Goal: Task Accomplishment & Management: Manage account settings

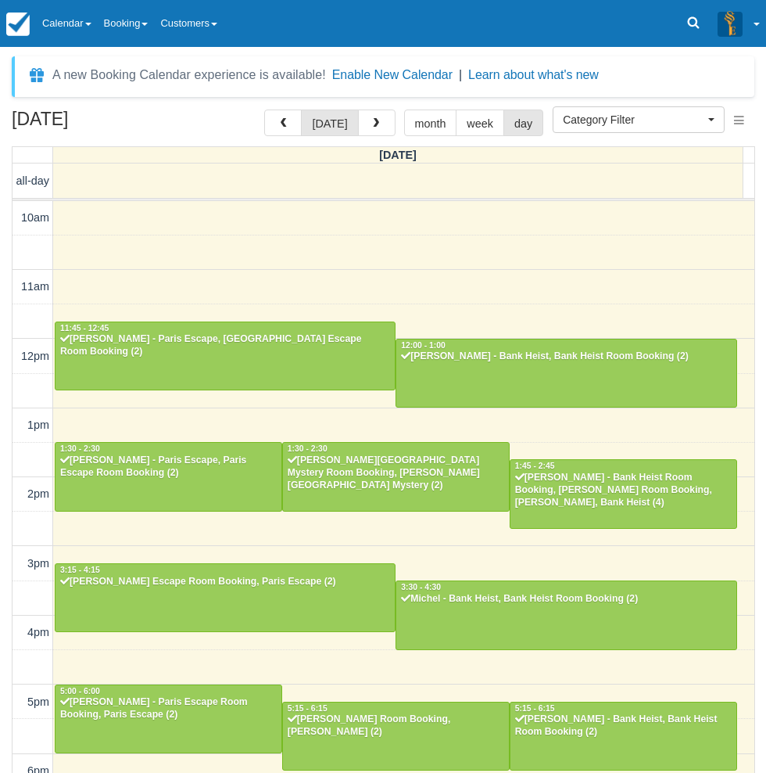
select select
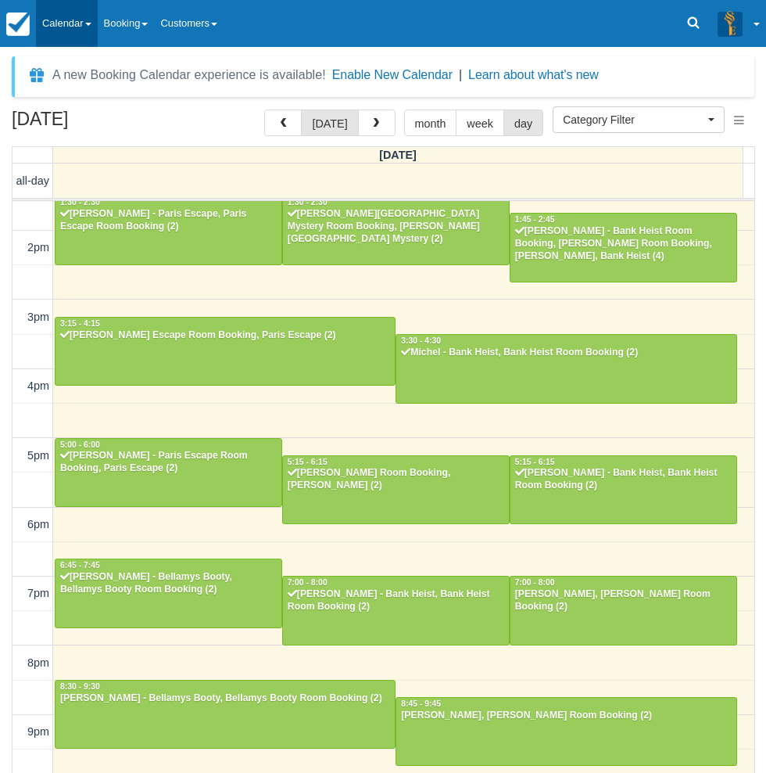
click at [68, 15] on link "Calendar" at bounding box center [67, 23] width 62 height 47
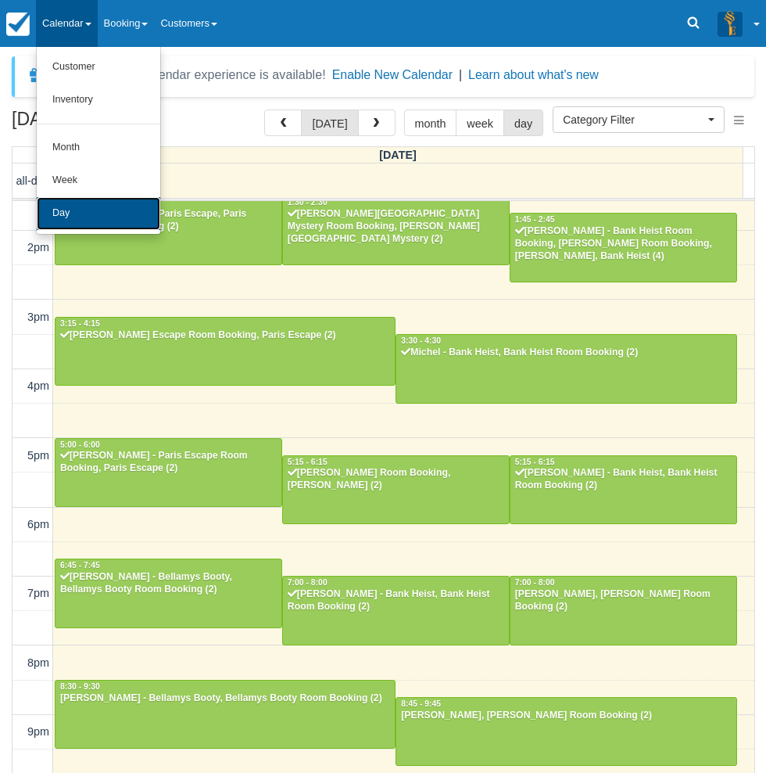
click at [74, 214] on link "Day" at bounding box center [99, 213] width 124 height 33
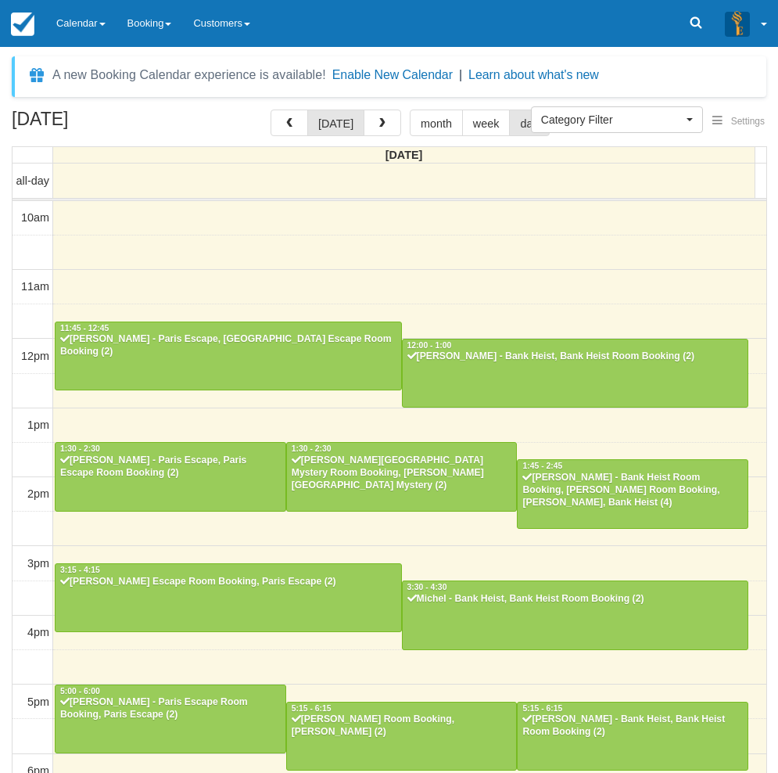
select select
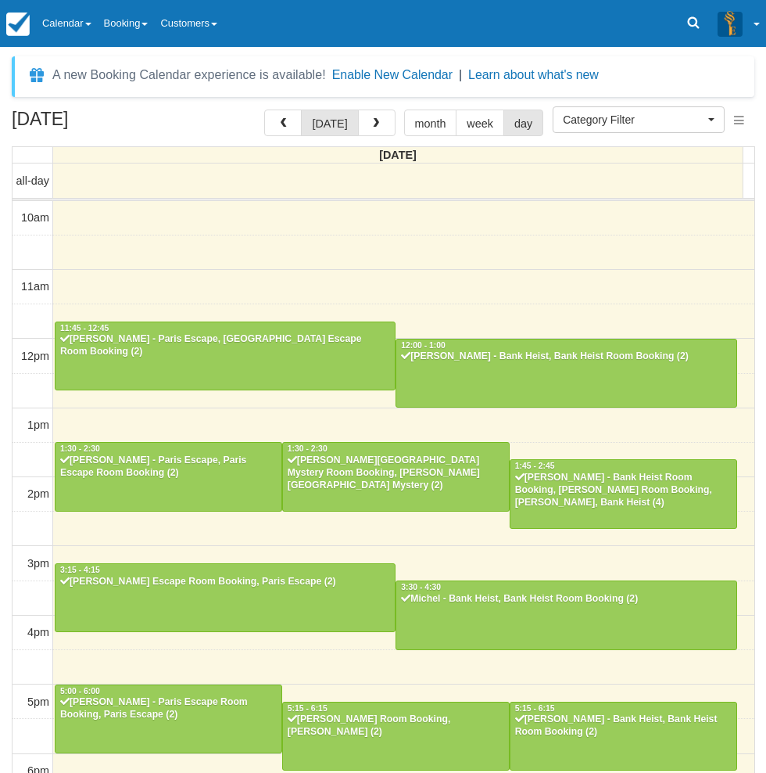
scroll to position [246, 0]
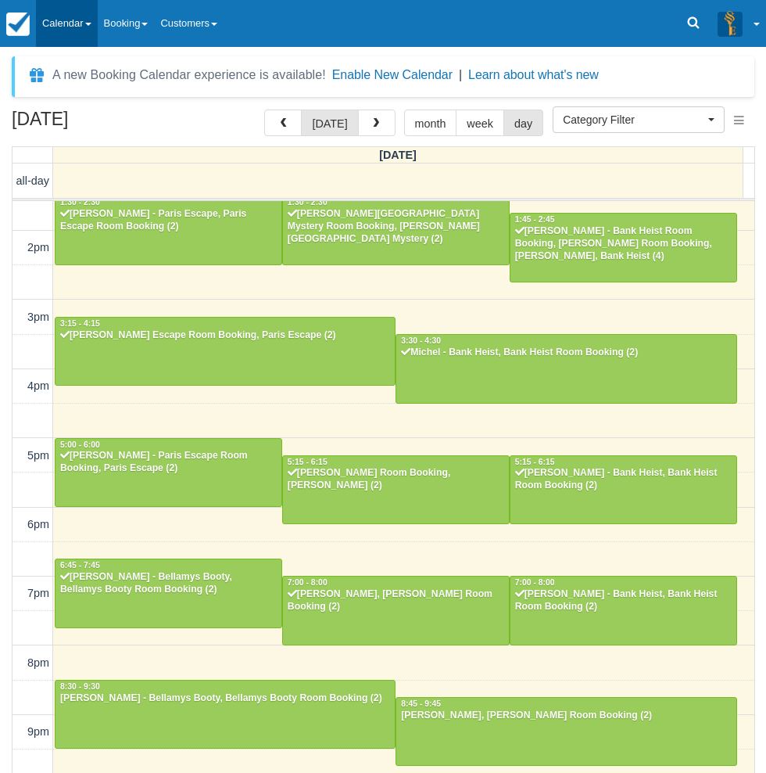
click at [79, 9] on link "Calendar" at bounding box center [67, 23] width 62 height 47
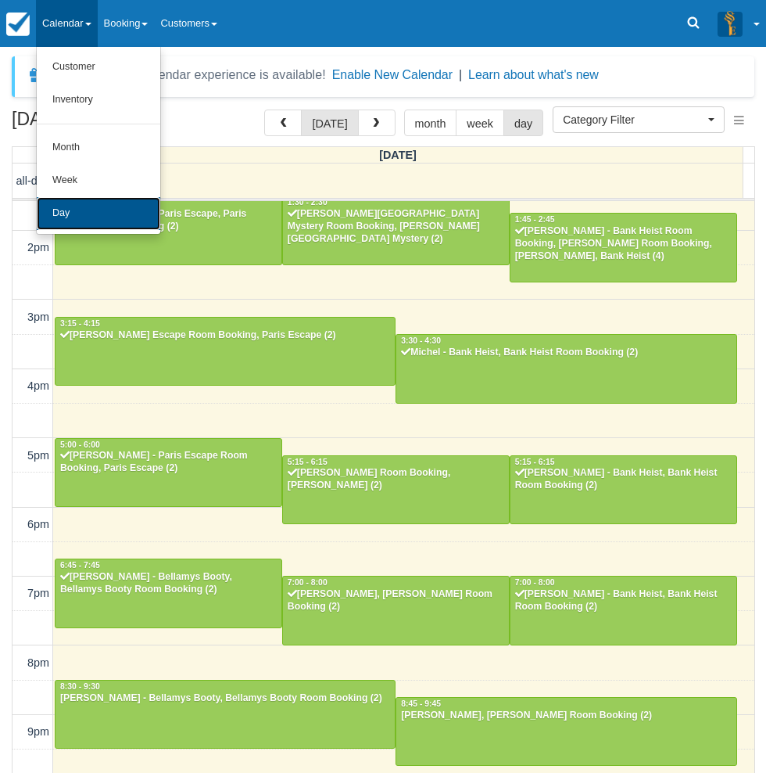
click at [88, 215] on link "Day" at bounding box center [99, 213] width 124 height 33
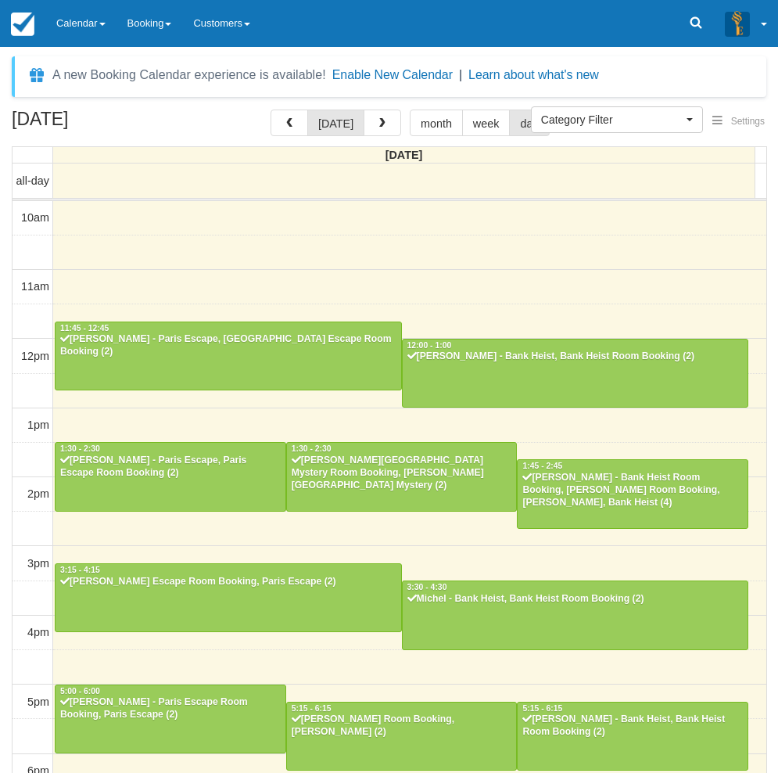
select select
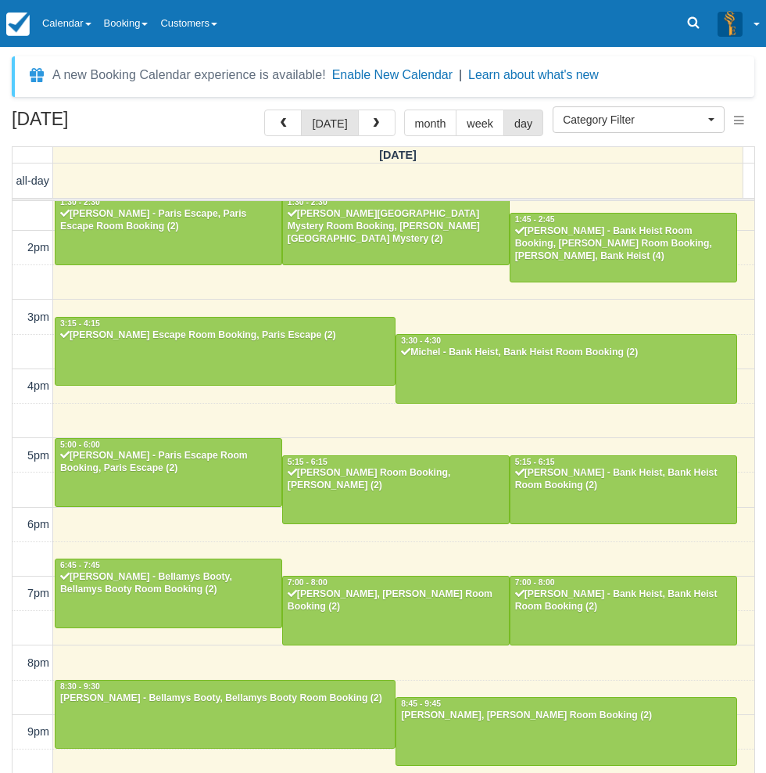
scroll to position [246, 0]
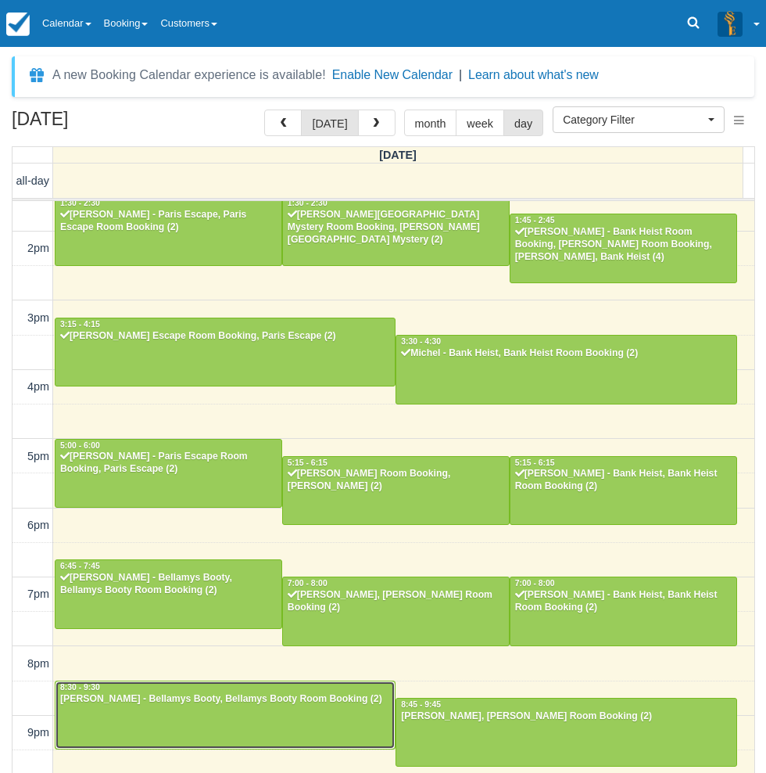
click at [201, 717] on div at bounding box center [225, 714] width 339 height 67
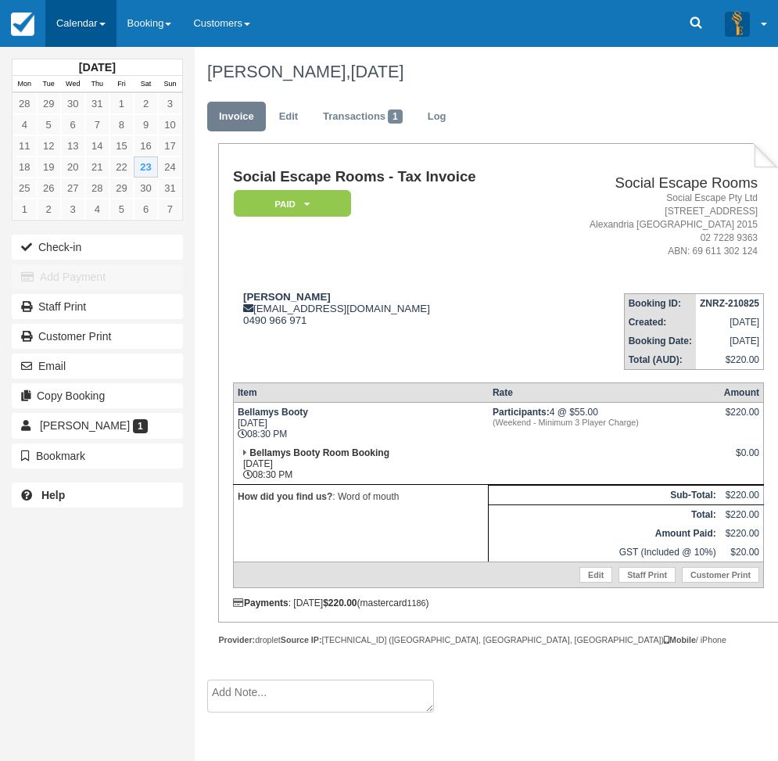
click at [92, 20] on link "Calendar" at bounding box center [80, 23] width 71 height 47
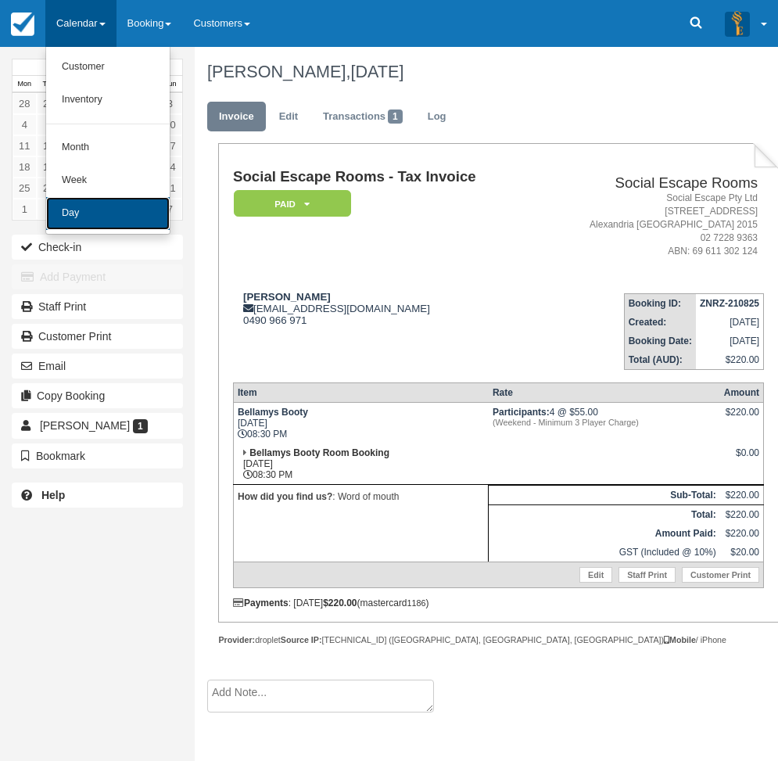
click at [74, 214] on link "Day" at bounding box center [108, 213] width 124 height 33
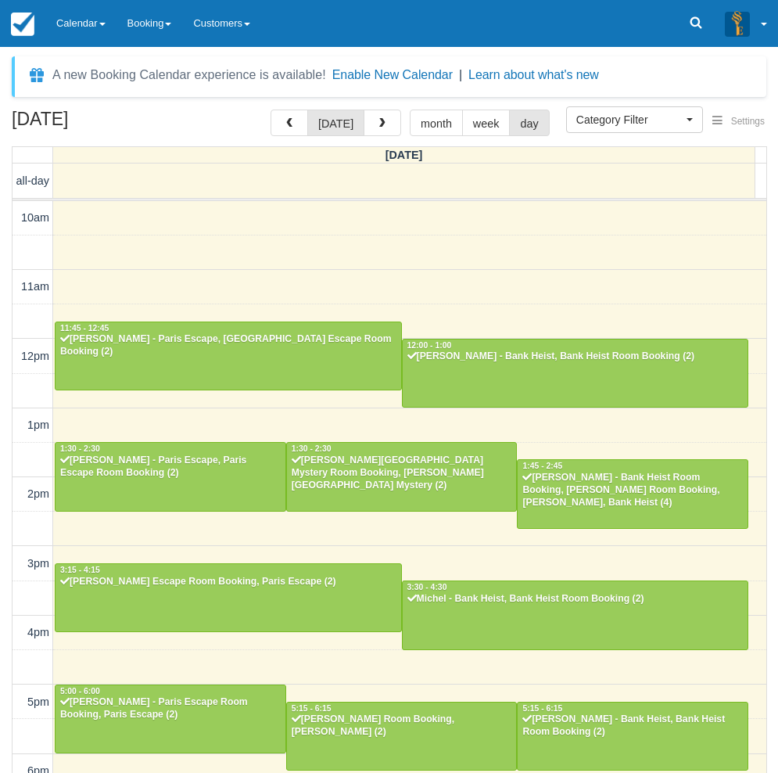
select select
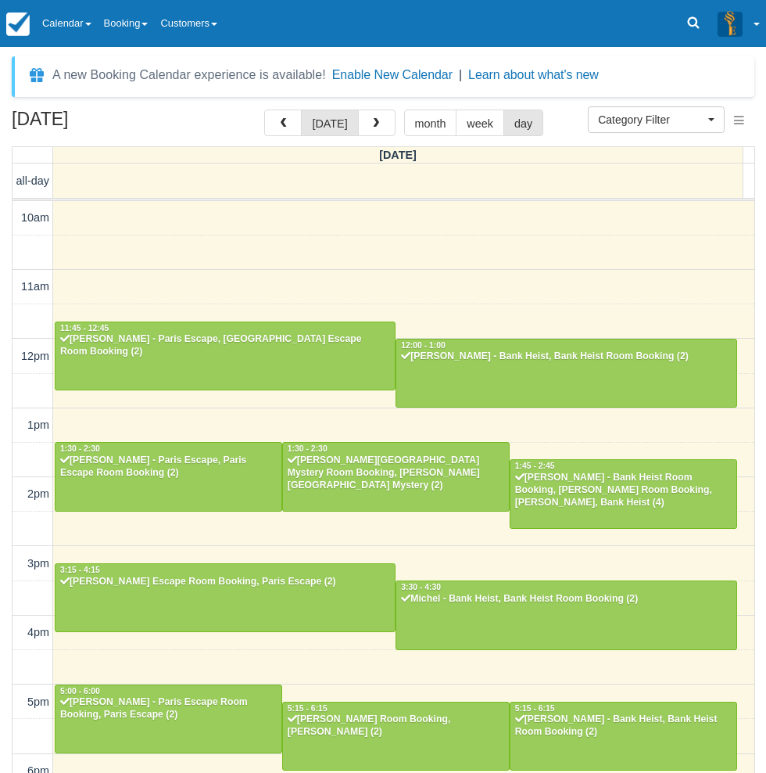
scroll to position [246, 0]
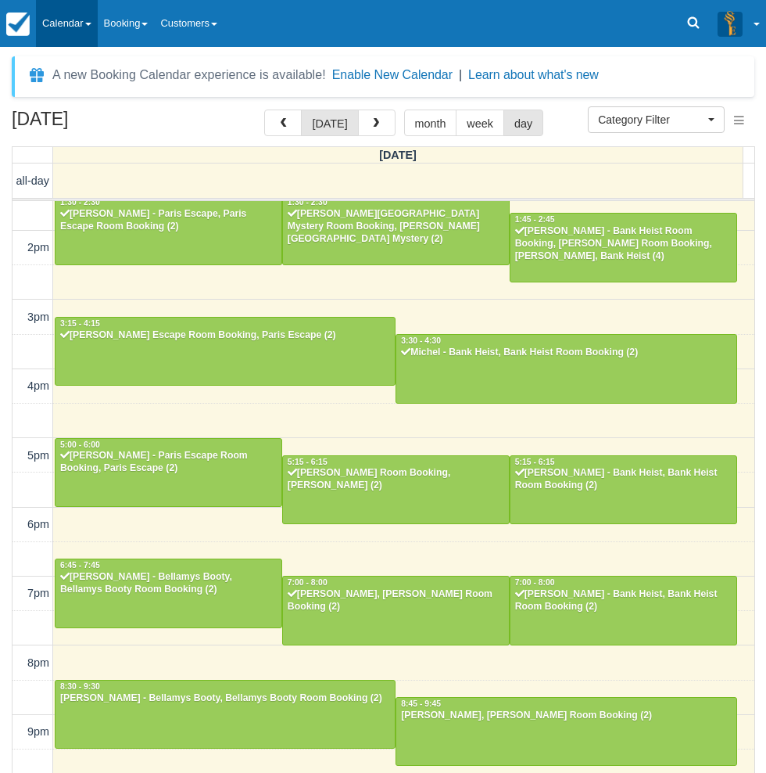
click at [92, 24] on link "Calendar" at bounding box center [67, 23] width 62 height 47
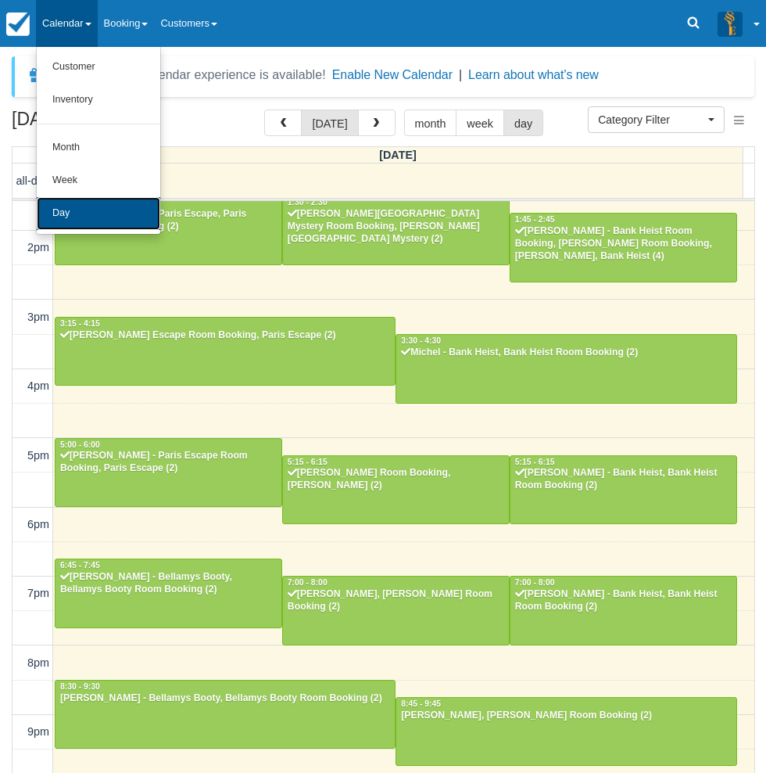
click at [74, 208] on link "Day" at bounding box center [99, 213] width 124 height 33
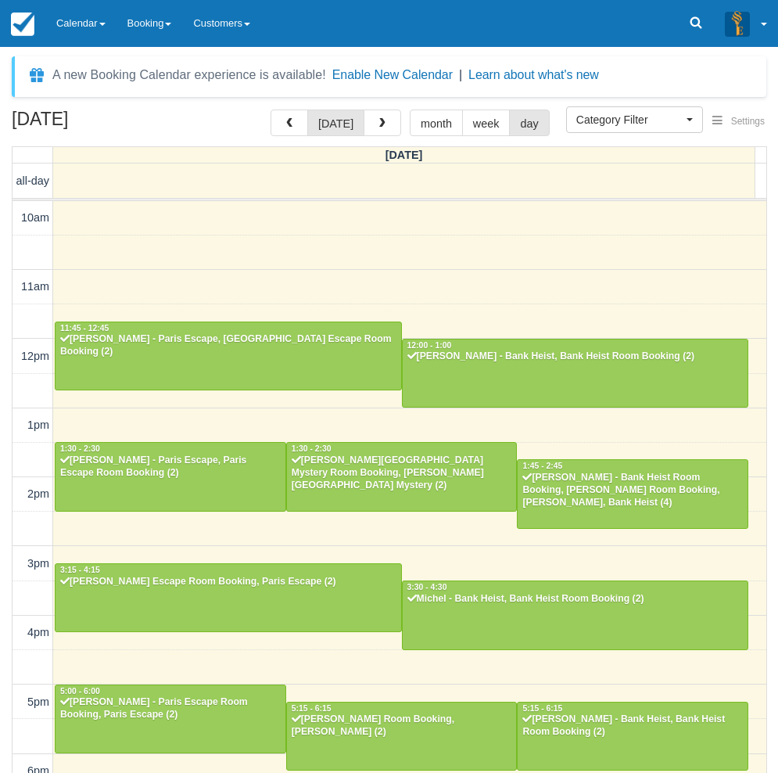
select select
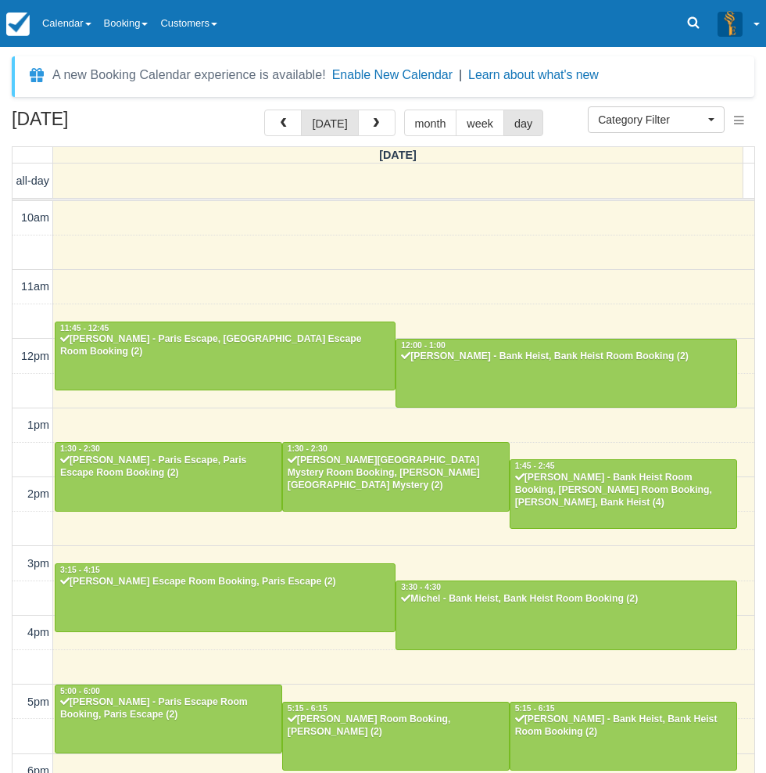
scroll to position [246, 0]
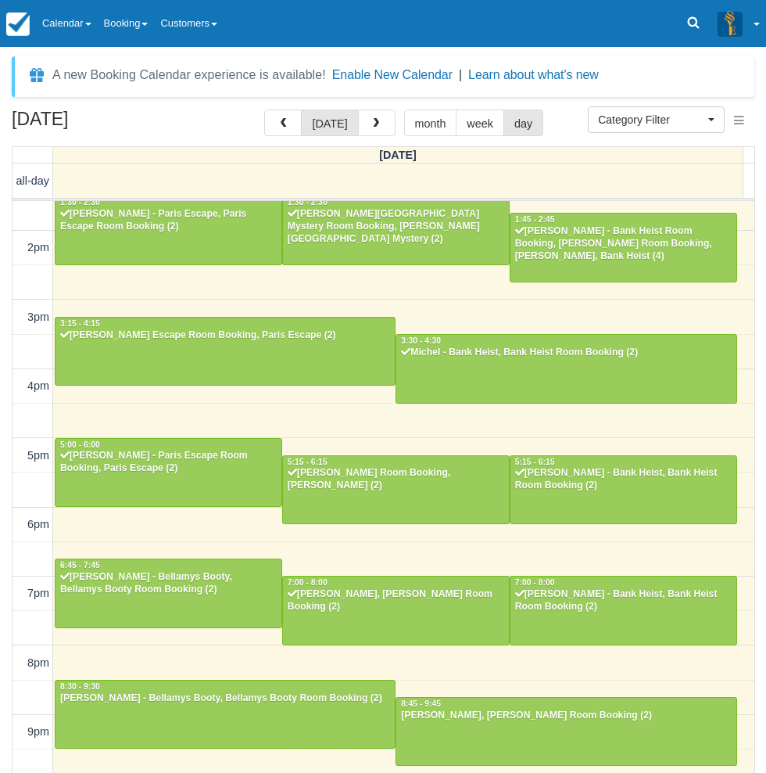
click at [6, 554] on div "August 23, 2025 today month week day Saturday all-day 10am 11am 12pm 1pm 2pm 3p…" at bounding box center [383, 463] width 766 height 709
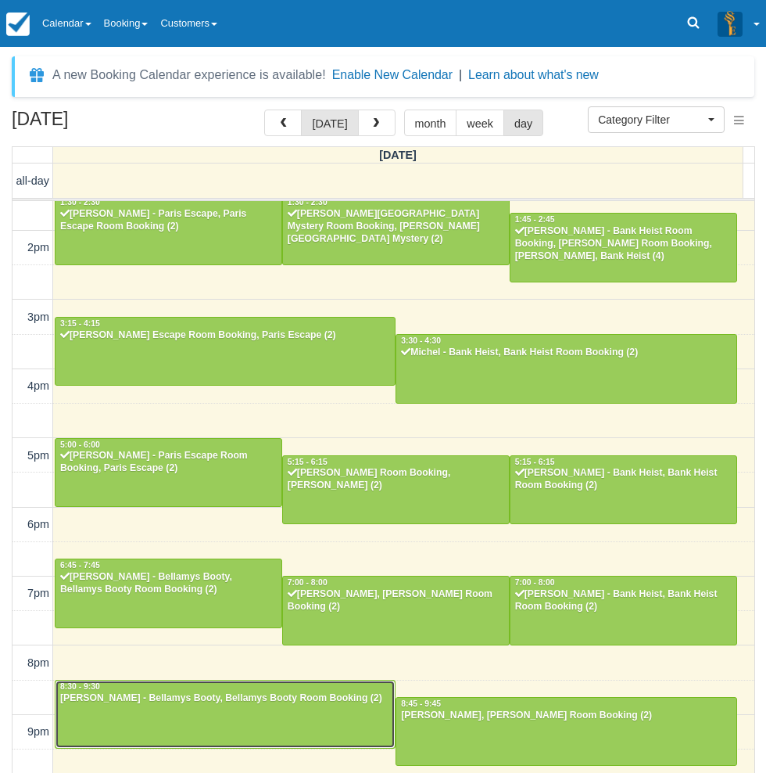
click at [204, 705] on div at bounding box center [225, 713] width 339 height 67
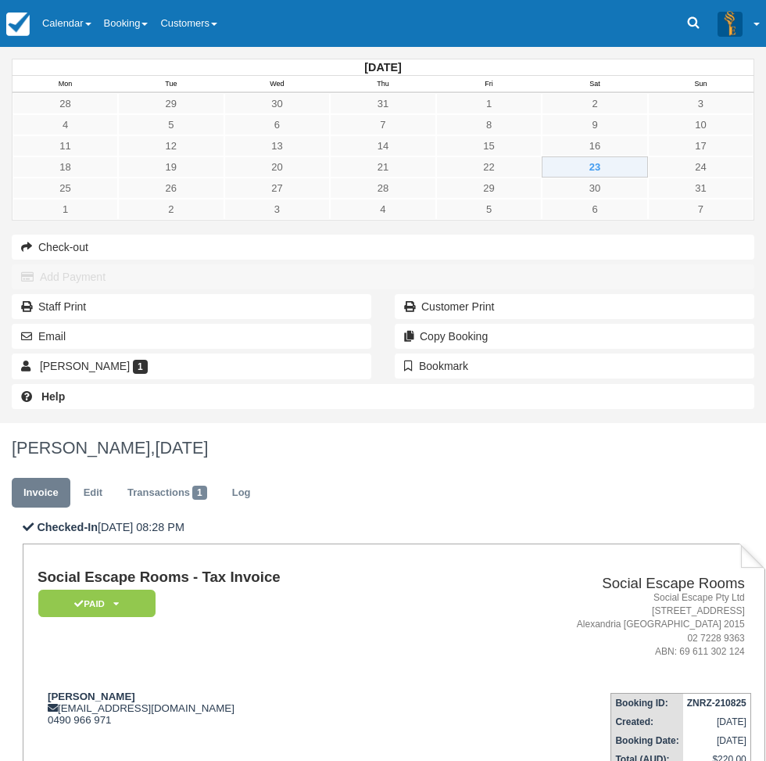
click at [41, 423] on div "August 2025 Mon Tue Wed Thu Fri Sat Sun 28 29 30 31 1 2 3 4 5 6 7 8 9 10 11 12 …" at bounding box center [383, 235] width 766 height 376
click at [135, 691] on strong "[PERSON_NAME]" at bounding box center [92, 697] width 88 height 12
drag, startPoint x: 258, startPoint y: 321, endPoint x: 276, endPoint y: 321, distance: 18.0
click at [135, 691] on strong "[PERSON_NAME]" at bounding box center [92, 697] width 88 height 12
copy strong "[PERSON_NAME]"
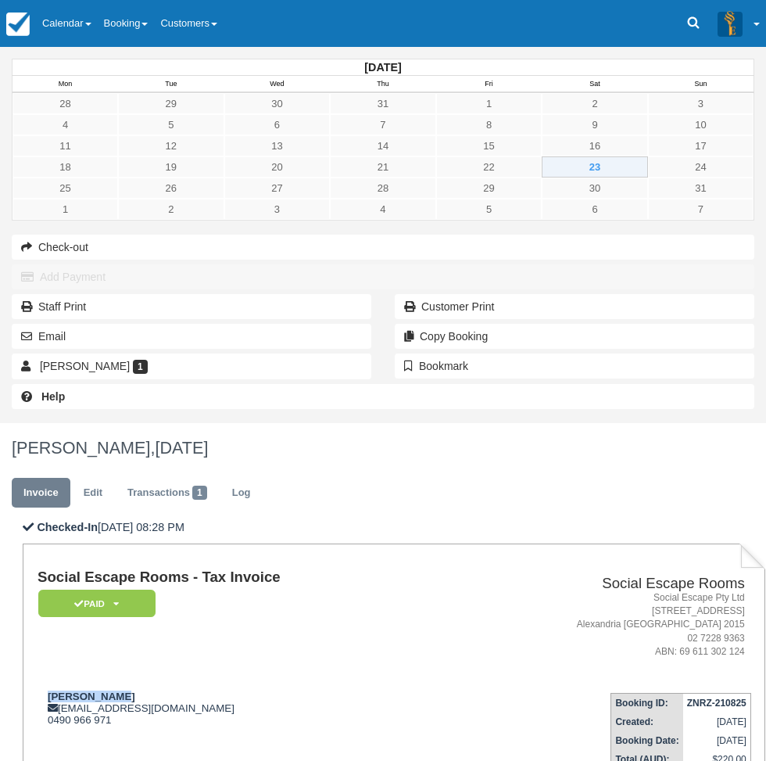
click at [6, 423] on div "August 2025 Mon Tue Wed Thu Fri Sat Sun 28 29 30 31 1 2 3 4 5 6 7 8 9 10 11 12 …" at bounding box center [383, 235] width 766 height 376
click at [77, 6] on link "Calendar" at bounding box center [67, 23] width 62 height 47
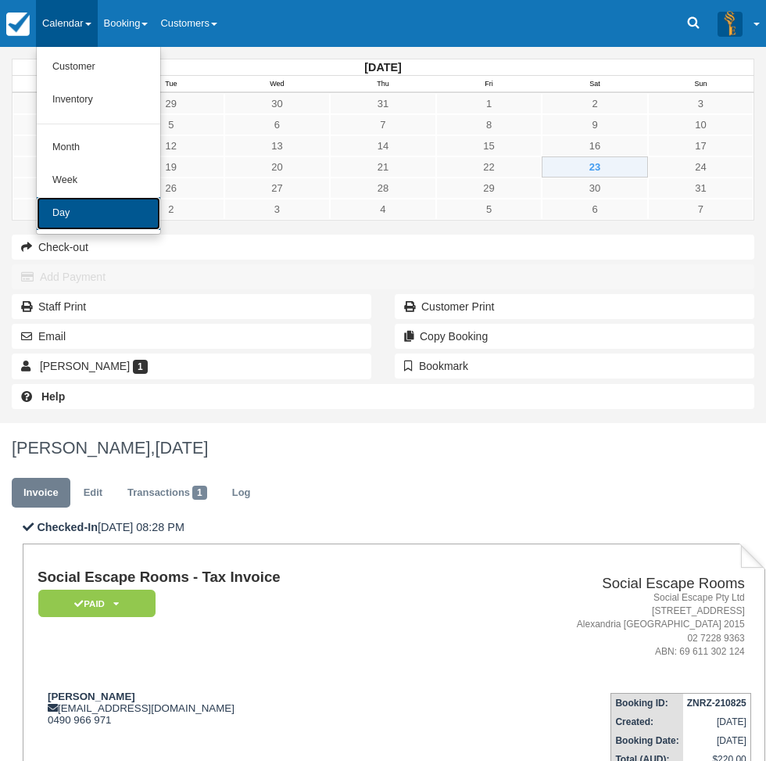
click at [86, 211] on link "Day" at bounding box center [99, 213] width 124 height 33
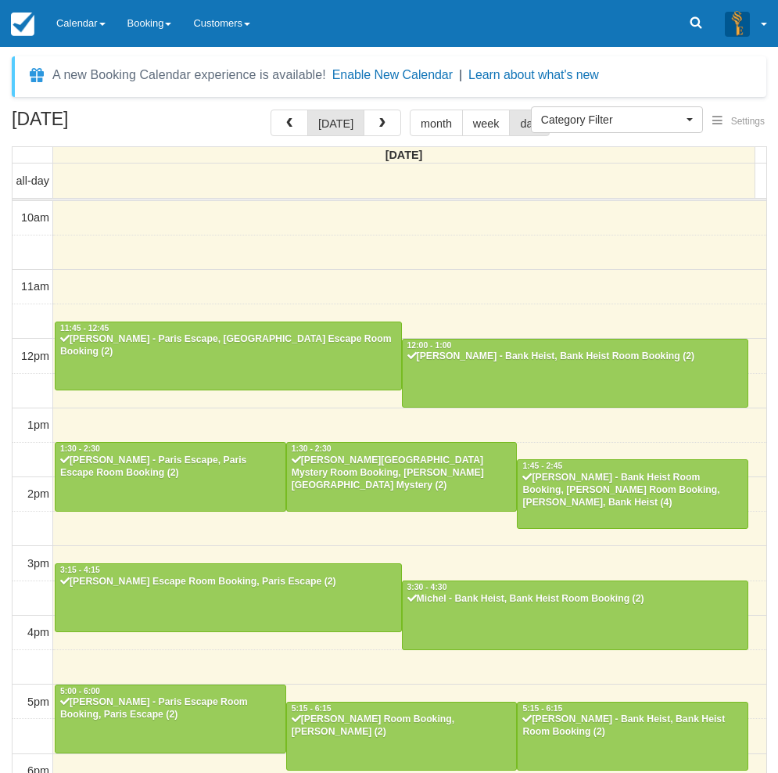
select select
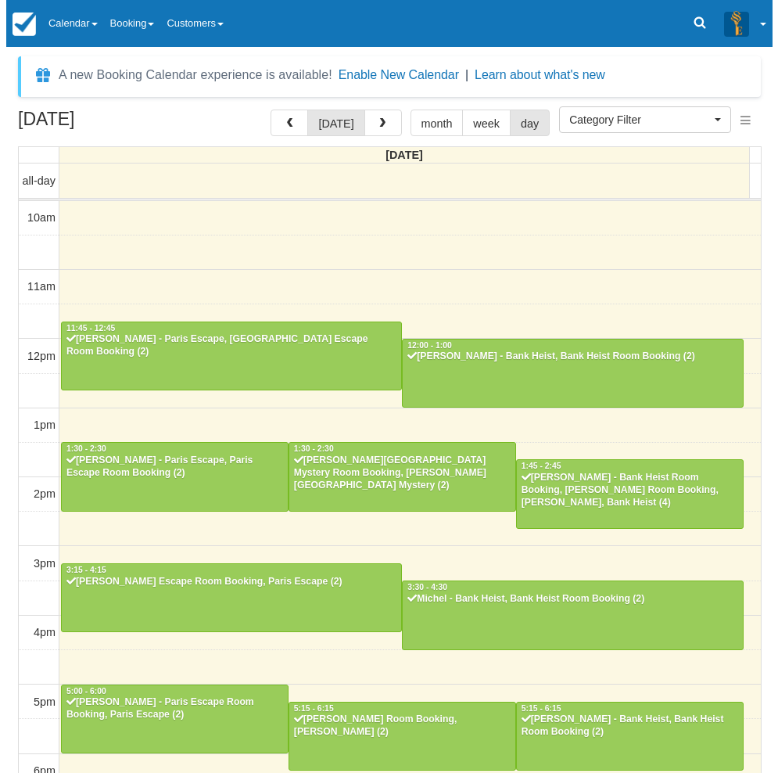
scroll to position [246, 0]
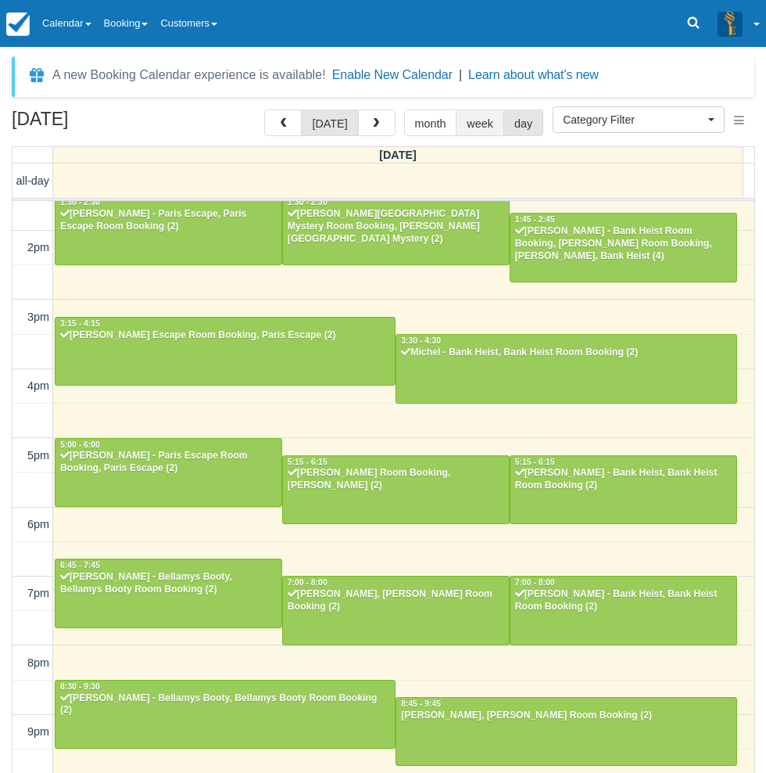
click at [470, 123] on button "week" at bounding box center [480, 122] width 48 height 27
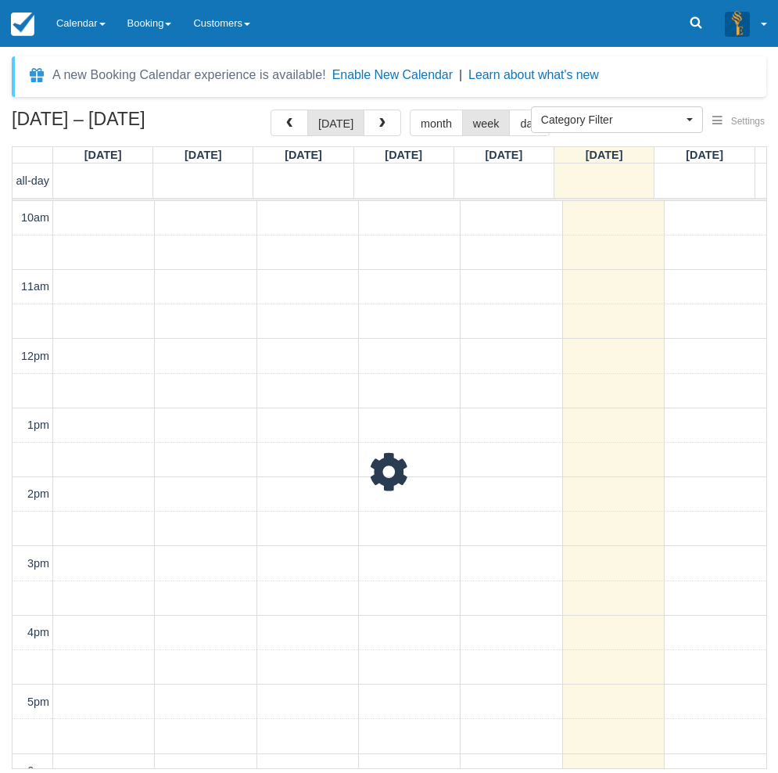
scroll to position [296, 0]
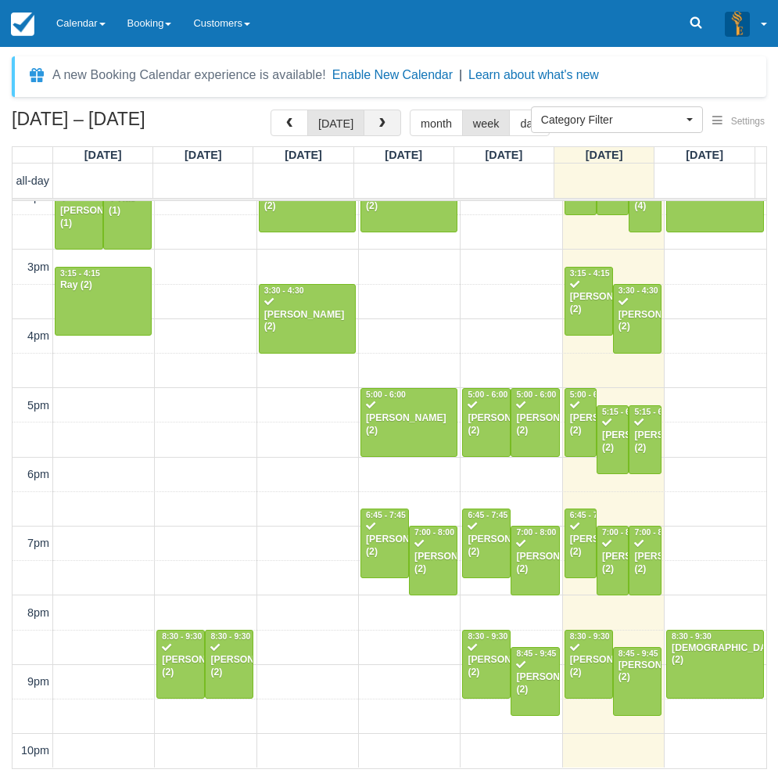
click at [377, 125] on span "button" at bounding box center [382, 123] width 11 height 11
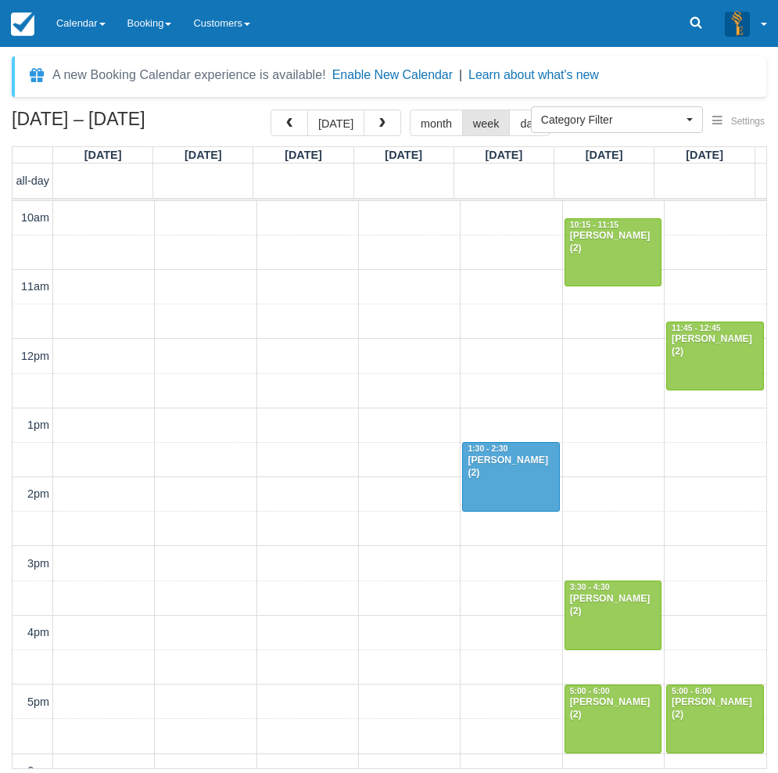
click at [8, 605] on div "Aug 25 – 31, 2025 today month week day Mon 8/25 Tue 8/26 Wed 8/27 Thu 8/28 Fri …" at bounding box center [389, 438] width 778 height 659
